Goal: Task Accomplishment & Management: Complete application form

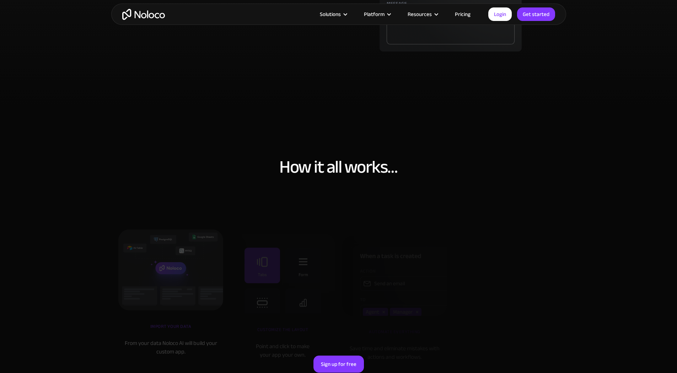
scroll to position [2241, 0]
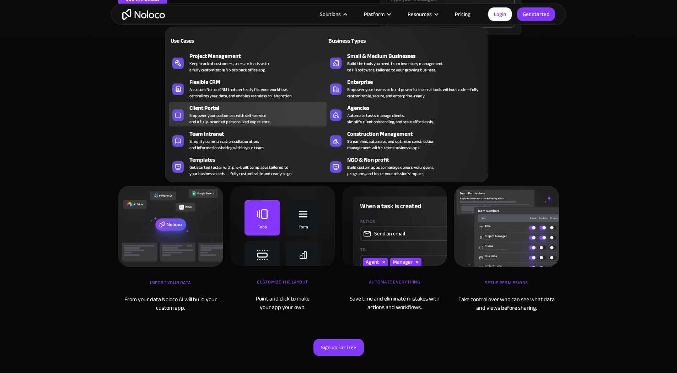
click at [295, 122] on div "Client Portal Empower your customers with self-service and a fully-branded pers…" at bounding box center [257, 114] width 134 height 21
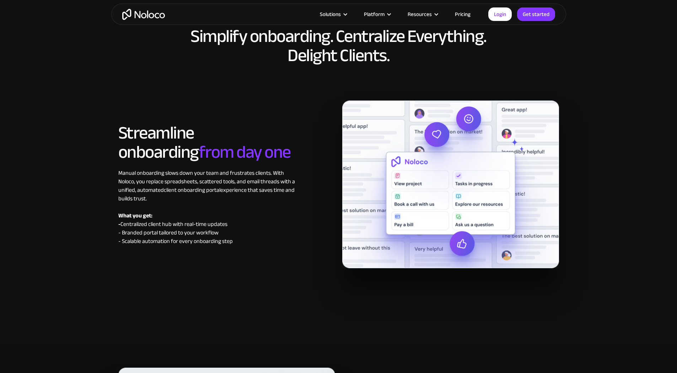
scroll to position [3082, 0]
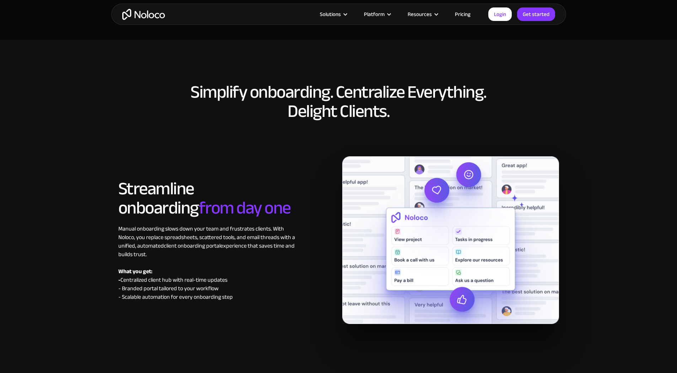
click at [463, 14] on link "Pricing" at bounding box center [462, 14] width 33 height 9
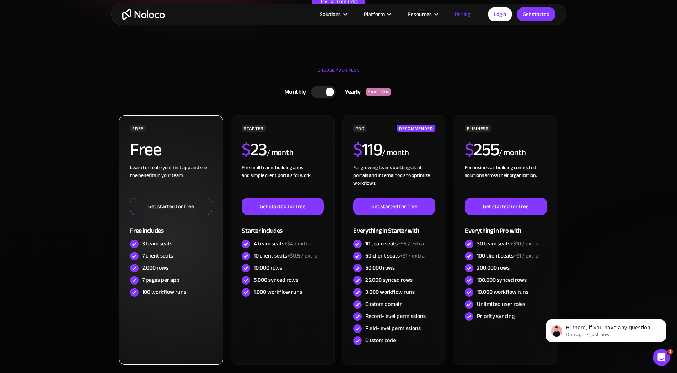
click at [165, 207] on link "Get started for free" at bounding box center [171, 206] width 82 height 17
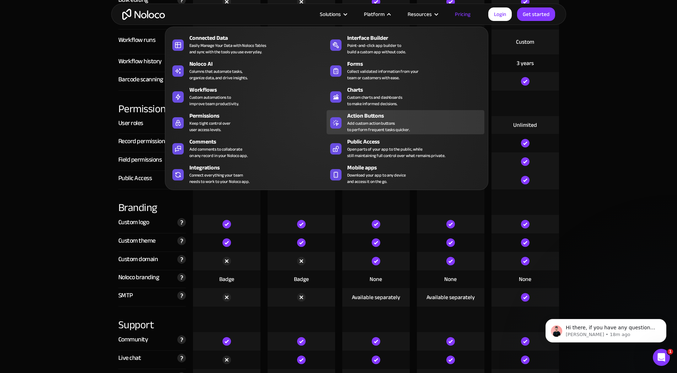
scroll to position [1181, 0]
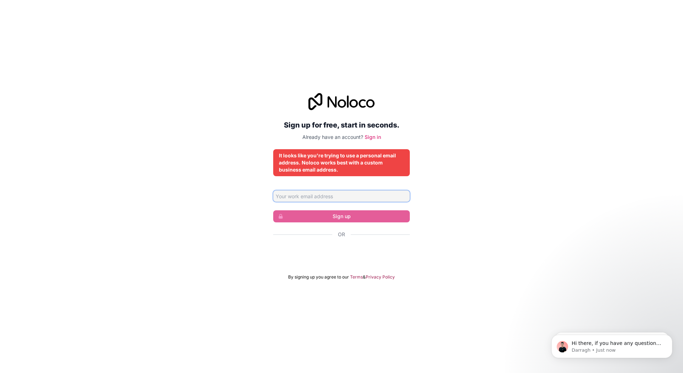
click at [351, 195] on input "Email address" at bounding box center [341, 196] width 137 height 11
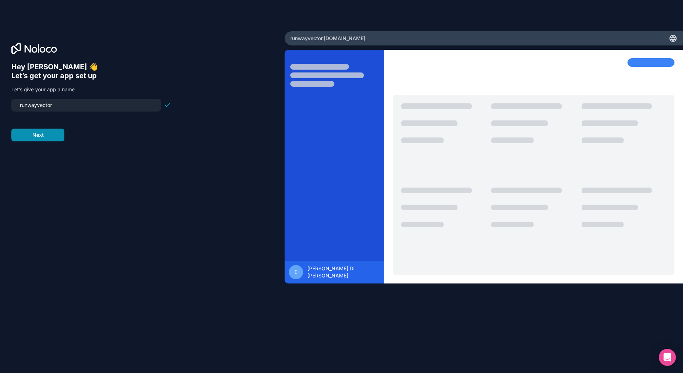
click at [48, 137] on button "Next" at bounding box center [37, 135] width 53 height 13
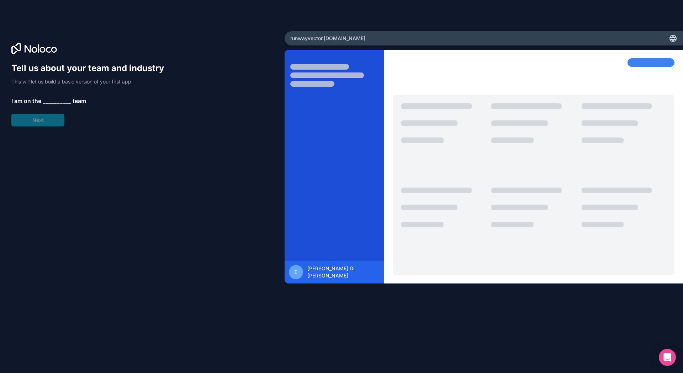
click at [49, 101] on span "__________" at bounding box center [57, 101] width 28 height 9
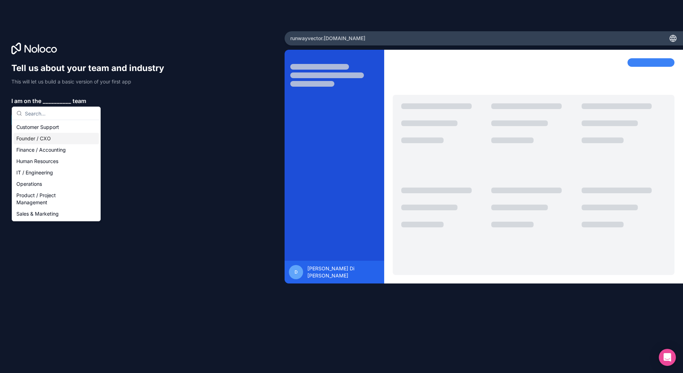
click at [59, 139] on div "Founder / CXO" at bounding box center [56, 138] width 85 height 11
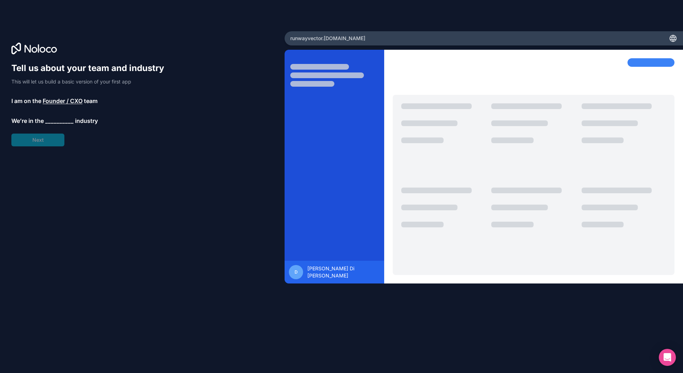
click at [51, 121] on span "__________" at bounding box center [59, 121] width 28 height 9
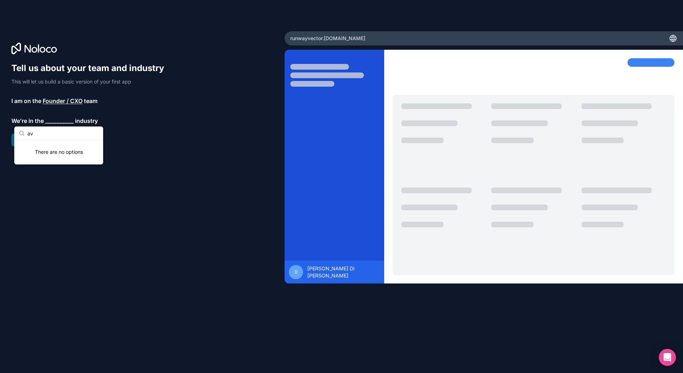
type input "a"
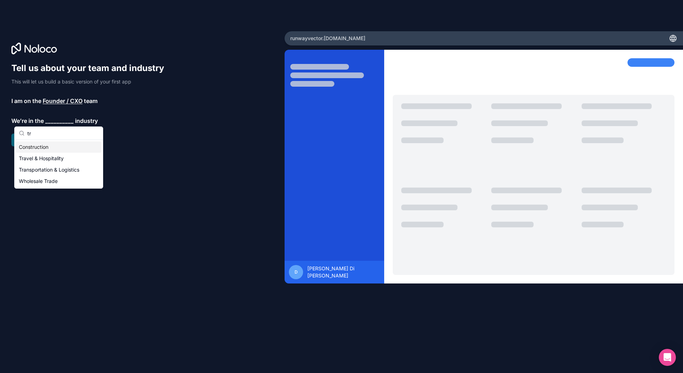
type input "t"
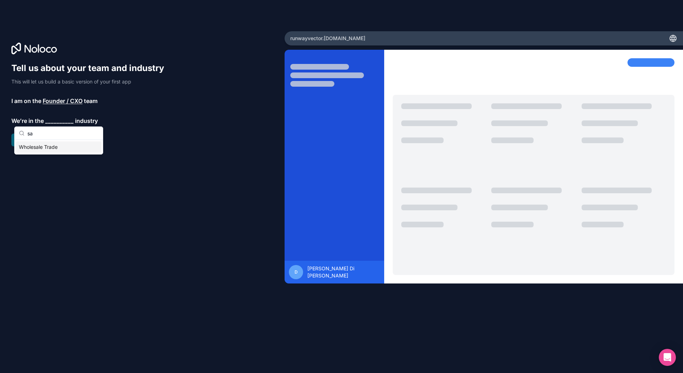
type input "s"
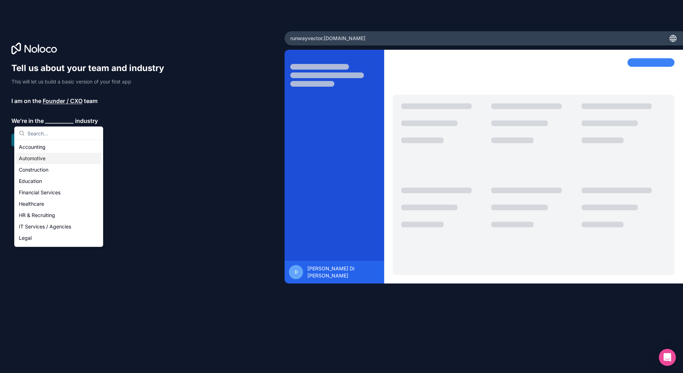
click at [62, 161] on div "Automotive" at bounding box center [58, 158] width 85 height 11
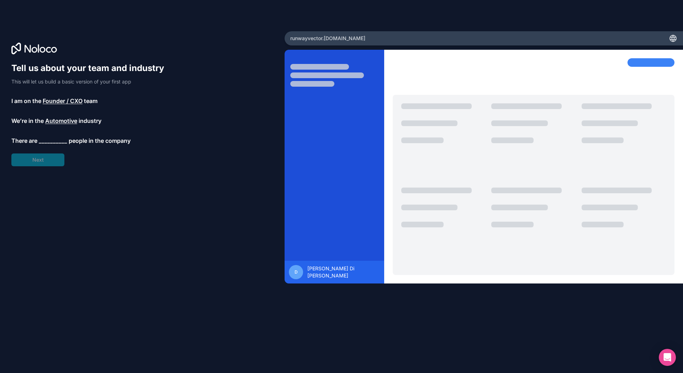
click at [59, 119] on span "Automotive" at bounding box center [61, 121] width 32 height 9
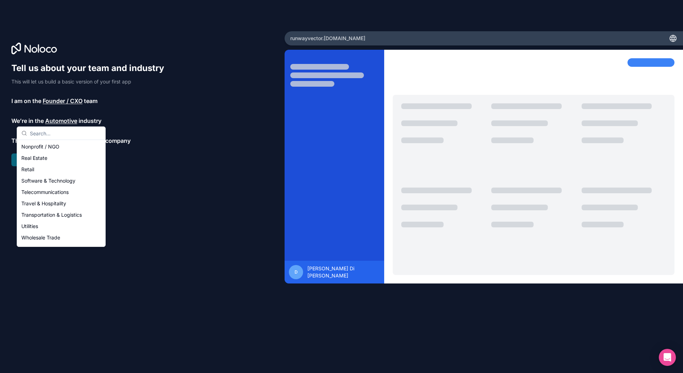
scroll to position [146, 0]
click at [44, 240] on div "Others" at bounding box center [60, 239] width 85 height 11
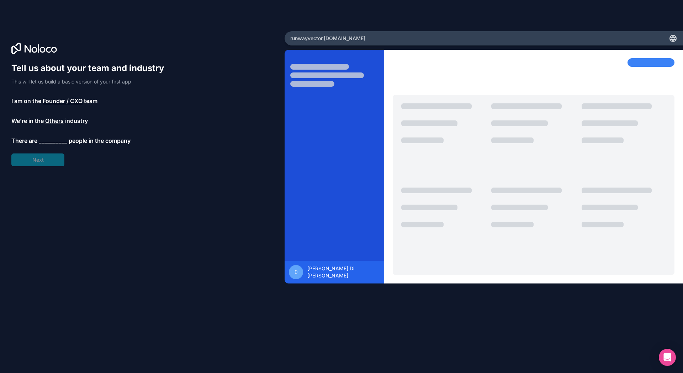
click at [47, 139] on span "__________" at bounding box center [53, 141] width 28 height 9
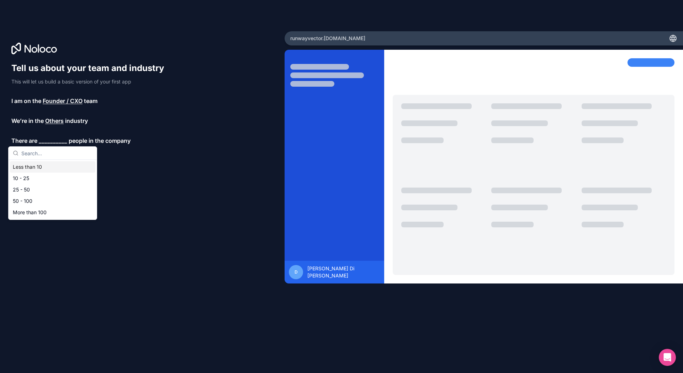
click at [52, 166] on div "Less than 10" at bounding box center [52, 166] width 85 height 11
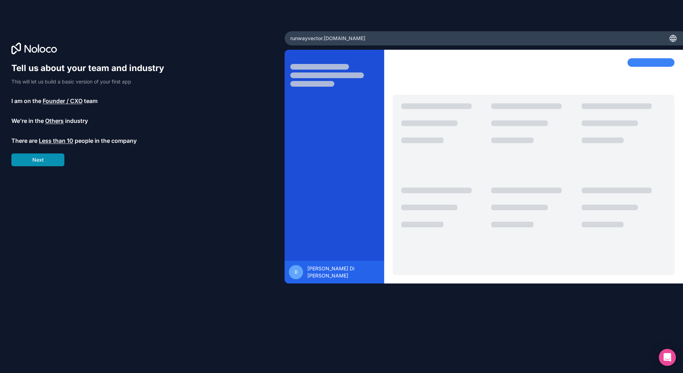
click at [34, 157] on button "Next" at bounding box center [37, 160] width 53 height 13
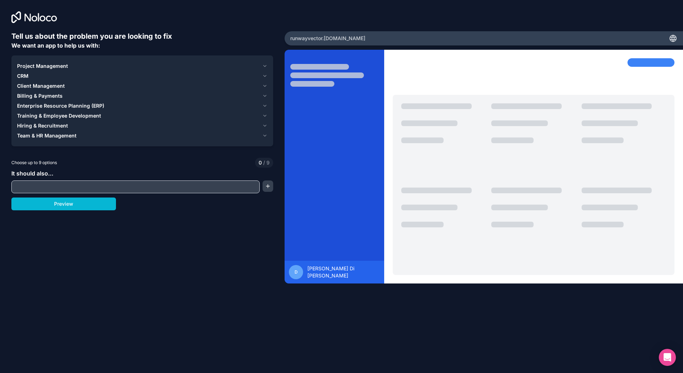
click at [166, 66] on div "Project Management" at bounding box center [138, 66] width 242 height 7
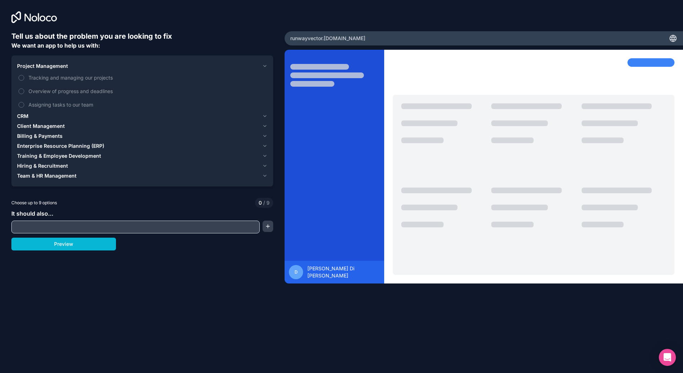
click at [172, 65] on div "Project Management" at bounding box center [138, 66] width 242 height 7
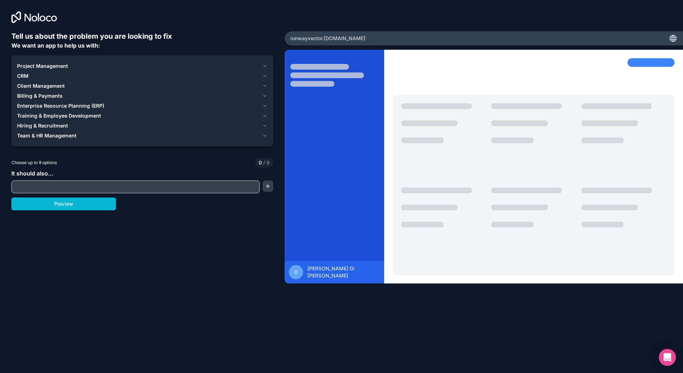
click at [172, 65] on div "Project Management" at bounding box center [138, 66] width 242 height 7
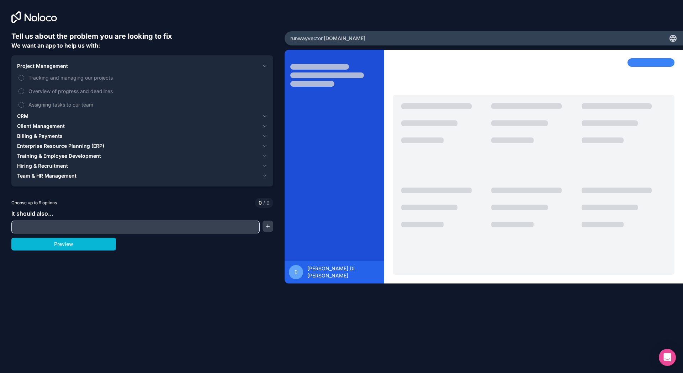
click at [86, 64] on div "Project Management" at bounding box center [138, 66] width 242 height 7
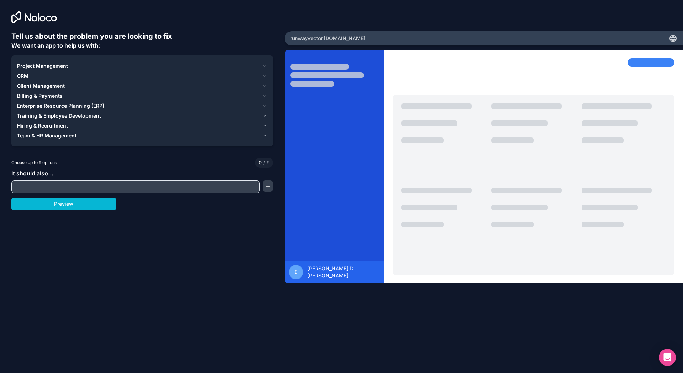
click at [88, 63] on div "Project Management" at bounding box center [138, 66] width 242 height 7
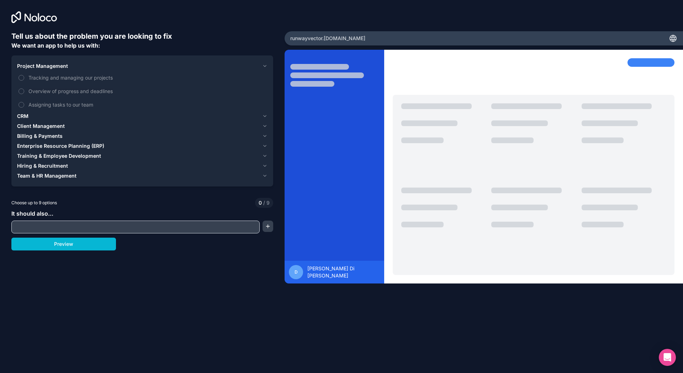
click at [88, 63] on div "Project Management" at bounding box center [138, 66] width 242 height 7
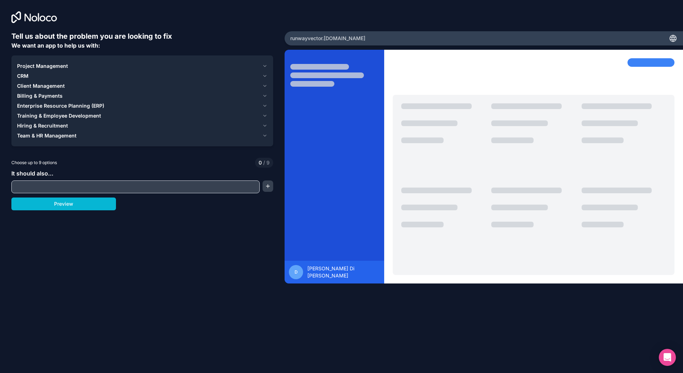
click at [88, 63] on div "Project Management" at bounding box center [138, 66] width 242 height 7
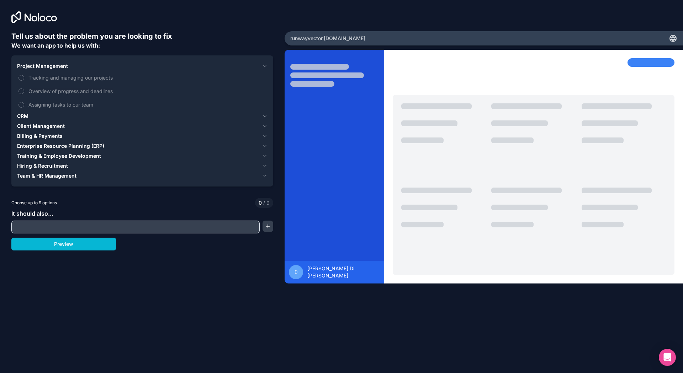
click at [88, 63] on div "Project Management" at bounding box center [138, 66] width 242 height 7
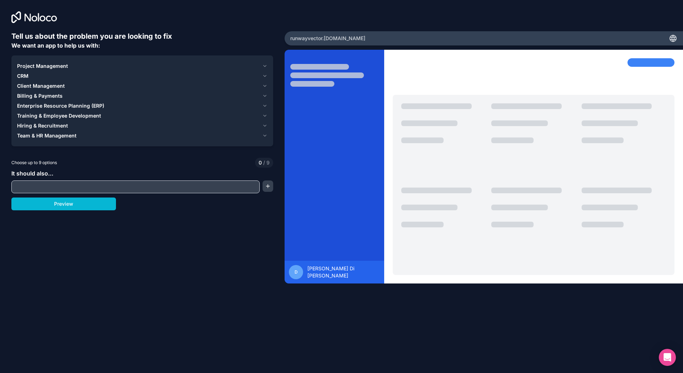
click at [88, 66] on div "Project Management" at bounding box center [138, 66] width 242 height 7
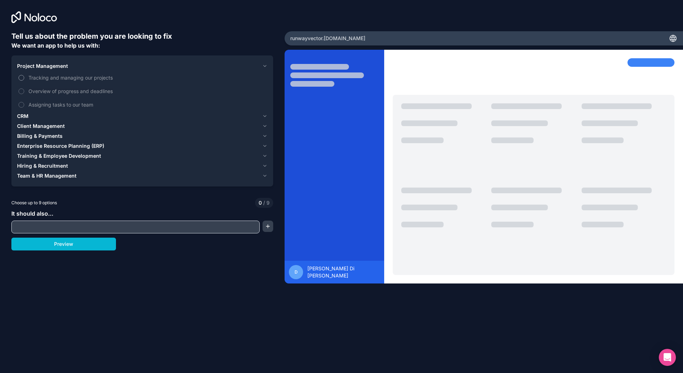
click at [49, 75] on span "Tracking and managing our projects" at bounding box center [147, 77] width 238 height 7
click at [24, 75] on button "Tracking and managing our projects" at bounding box center [21, 78] width 6 height 6
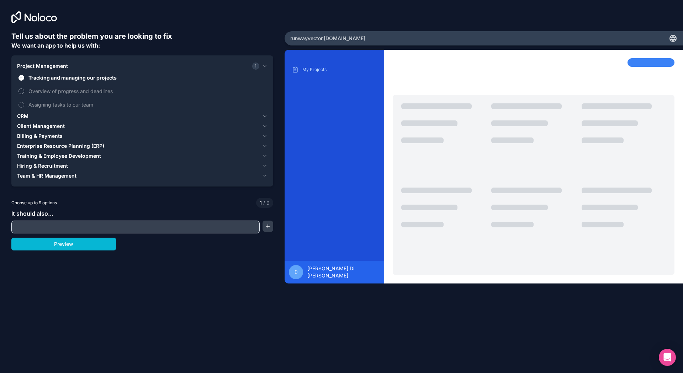
click at [49, 94] on span "Overview of progress and deadlines" at bounding box center [147, 90] width 238 height 7
click at [24, 94] on button "Overview of progress and deadlines" at bounding box center [21, 92] width 6 height 6
click at [48, 105] on span "Assigning tasks to our team" at bounding box center [147, 104] width 238 height 7
click at [24, 105] on button "Assigning tasks to our team" at bounding box center [21, 105] width 6 height 6
click at [101, 127] on div "Client Management" at bounding box center [138, 126] width 242 height 7
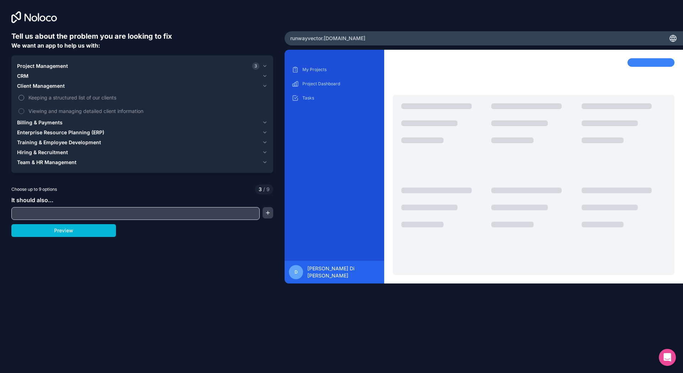
click at [42, 96] on span "Keeping a structured list of our clients" at bounding box center [147, 97] width 238 height 7
click at [24, 96] on button "Keeping a structured list of our clients" at bounding box center [21, 98] width 6 height 6
click at [72, 111] on span "Viewing and managing detailed client information" at bounding box center [147, 110] width 238 height 7
click at [24, 111] on button "Viewing and managing detailed client information" at bounding box center [21, 111] width 6 height 6
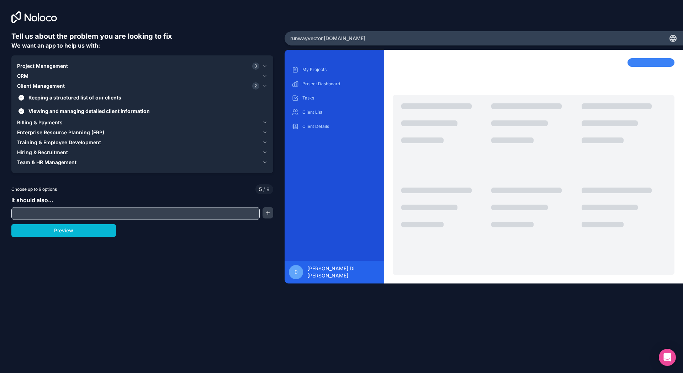
click at [75, 85] on div "Client Management 2" at bounding box center [138, 85] width 242 height 7
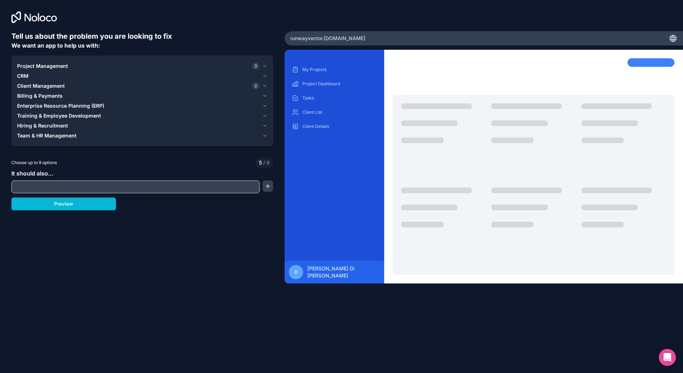
click at [73, 74] on div "CRM" at bounding box center [138, 76] width 242 height 7
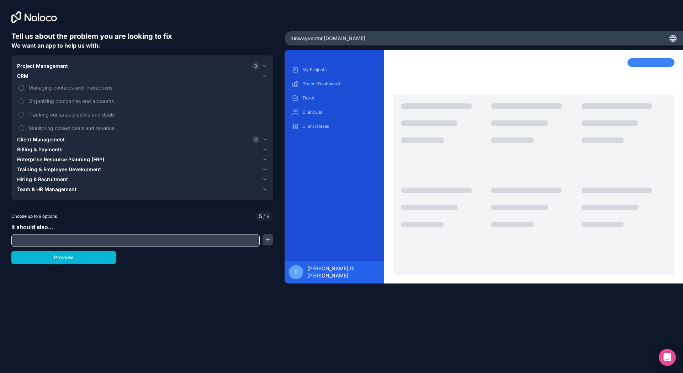
click at [90, 88] on span "Managing contacts and interactions" at bounding box center [147, 87] width 238 height 7
click at [24, 88] on button "Managing contacts and interactions" at bounding box center [21, 88] width 6 height 6
click at [90, 88] on span "Managing contacts and interactions" at bounding box center [147, 87] width 238 height 7
click at [24, 88] on button "Managing contacts and interactions" at bounding box center [21, 88] width 6 height 6
click at [90, 88] on span "Managing contacts and interactions" at bounding box center [147, 87] width 238 height 7
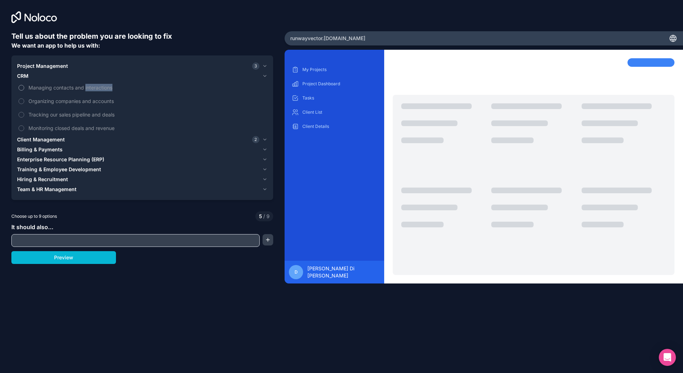
click at [24, 88] on button "Managing contacts and interactions" at bounding box center [21, 88] width 6 height 6
click at [72, 129] on span "Monitoring closed deals and revenue" at bounding box center [147, 127] width 238 height 7
click at [24, 129] on button "Monitoring closed deals and revenue" at bounding box center [21, 129] width 6 height 6
click at [92, 147] on div "Billing & Payments" at bounding box center [138, 149] width 242 height 7
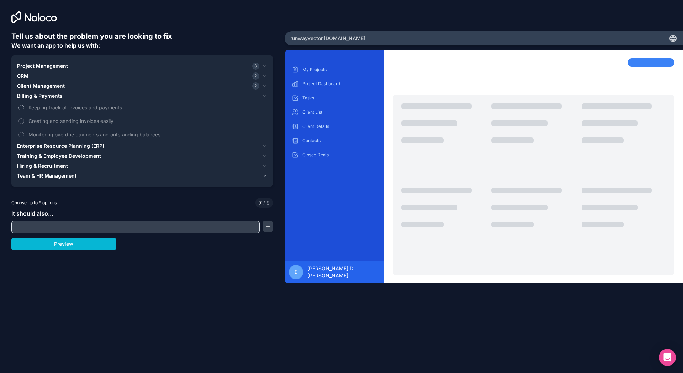
click at [77, 109] on span "Keeping track of invoices and payments" at bounding box center [147, 107] width 238 height 7
click at [24, 109] on button "Keeping track of invoices and payments" at bounding box center [21, 108] width 6 height 6
click at [78, 122] on span "Creating and sending invoices easily" at bounding box center [147, 120] width 238 height 7
click at [24, 122] on button "Creating and sending invoices easily" at bounding box center [21, 121] width 6 height 6
click at [87, 148] on span "Enterprise Resource Planning (ERP)" at bounding box center [60, 146] width 87 height 7
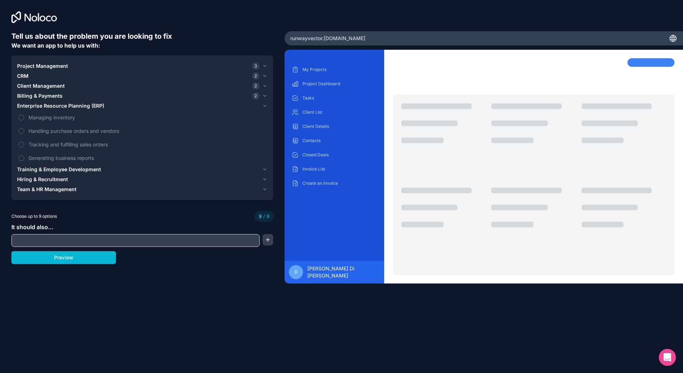
click at [81, 168] on span "Training & Employee Development" at bounding box center [59, 169] width 84 height 7
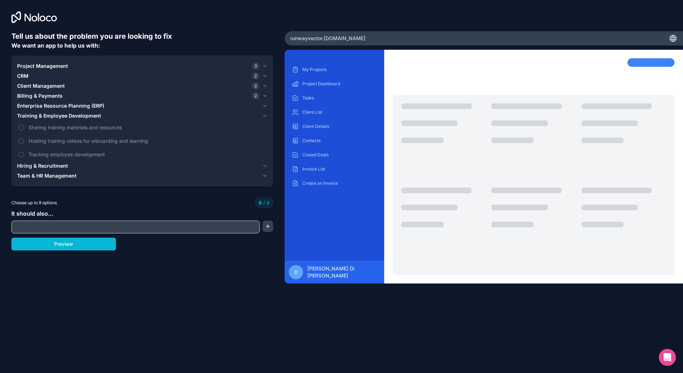
click at [54, 177] on span "Team & HR Management" at bounding box center [46, 175] width 59 height 7
click at [44, 125] on span "Hiring & Recruitment" at bounding box center [42, 125] width 51 height 7
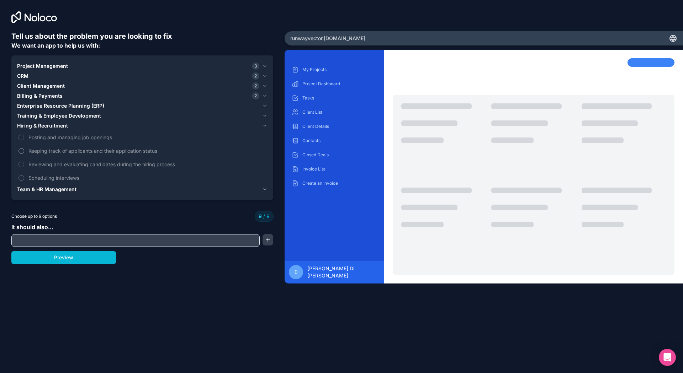
click at [100, 150] on span "Keeping track of applicants and their application status" at bounding box center [147, 150] width 238 height 7
click at [84, 241] on input "text" at bounding box center [135, 241] width 245 height 10
click at [81, 257] on button "Preview" at bounding box center [63, 257] width 105 height 13
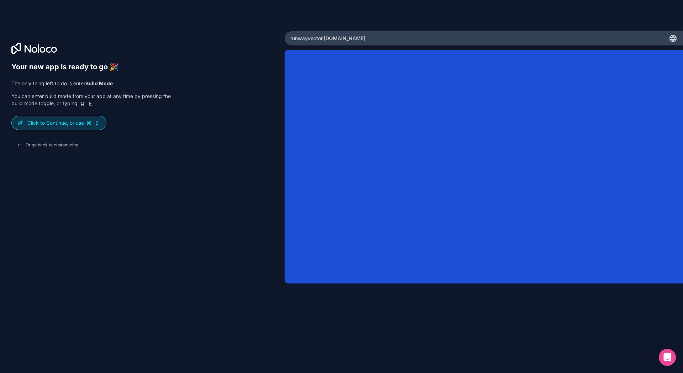
click at [65, 123] on p "Click to Continue, or use E" at bounding box center [63, 122] width 73 height 7
